Goal: Transaction & Acquisition: Book appointment/travel/reservation

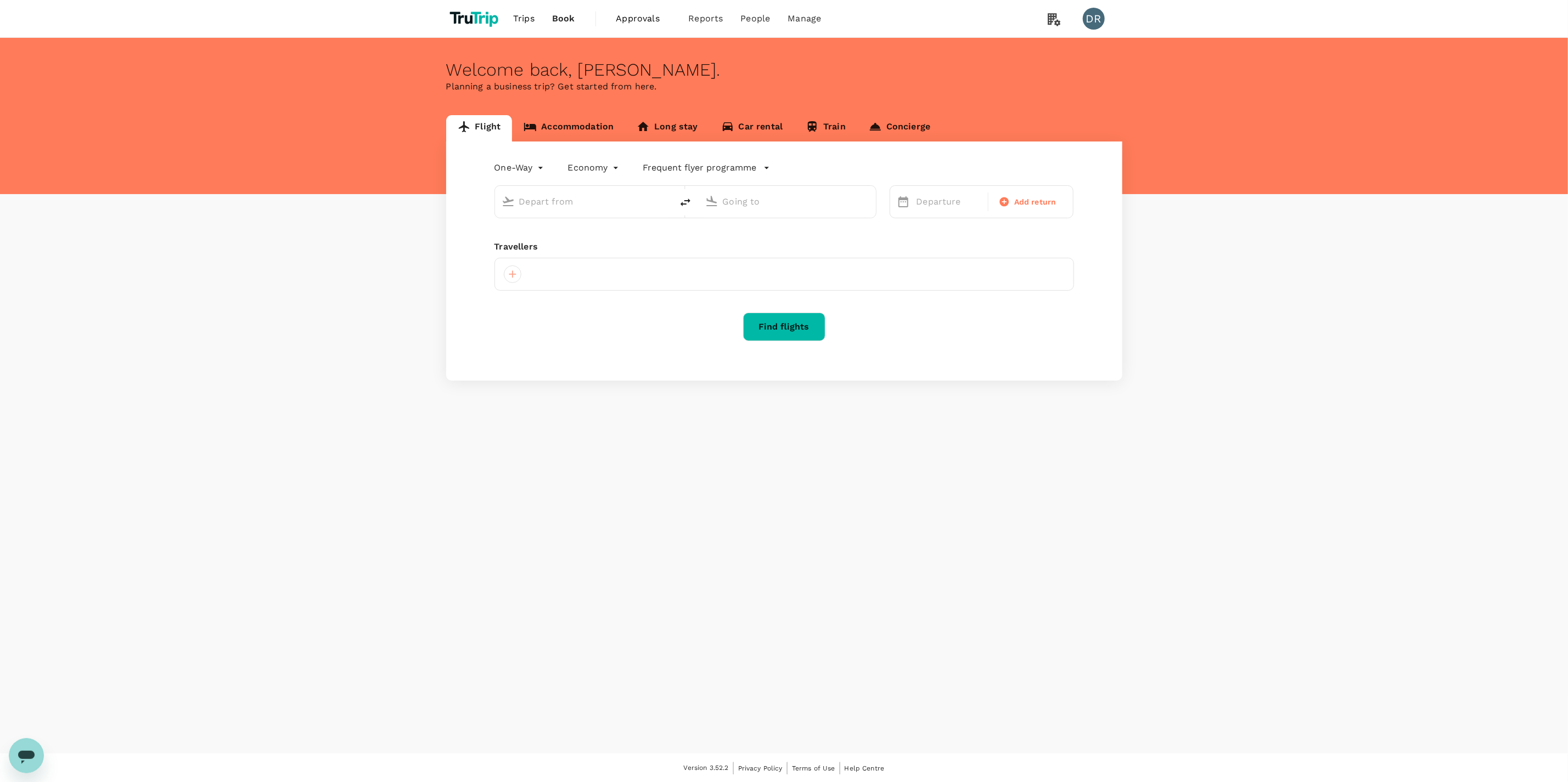
type input "roundtrip"
type input "Singapore Changi (SIN)"
type input "Phuket Intl (HKT)"
